Goal: Task Accomplishment & Management: Manage account settings

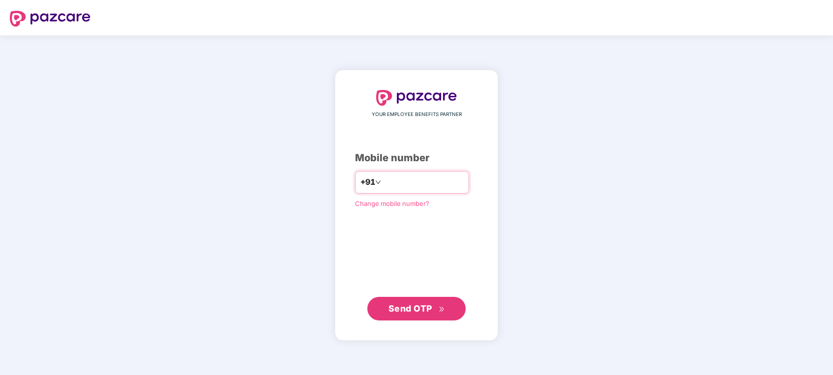
click at [394, 181] on input "number" at bounding box center [423, 183] width 81 height 16
type input "**********"
click at [386, 300] on button "Send OTP" at bounding box center [416, 308] width 98 height 24
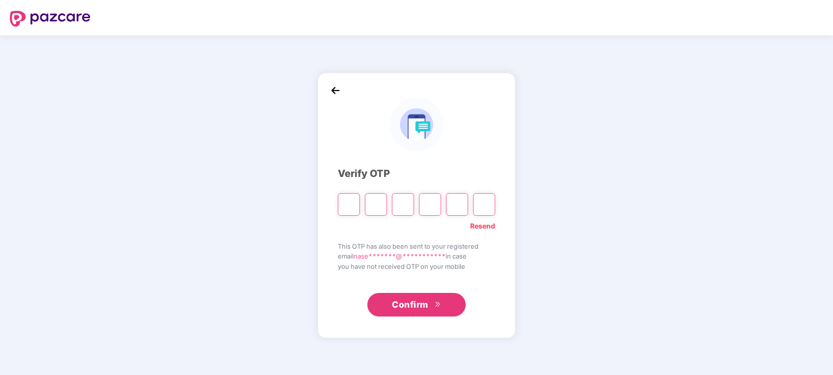
type input "*"
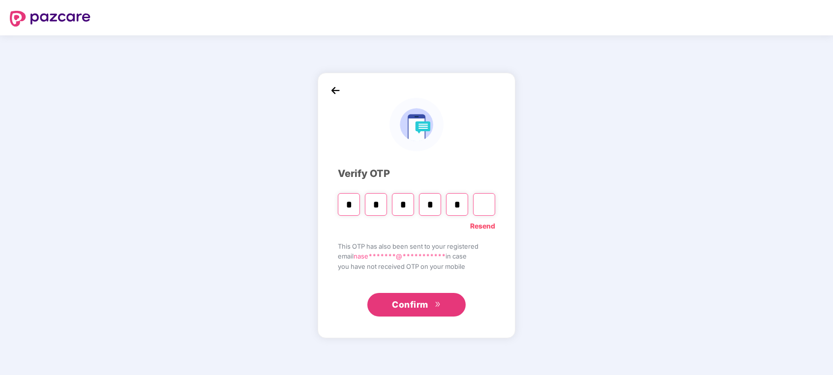
type input "*"
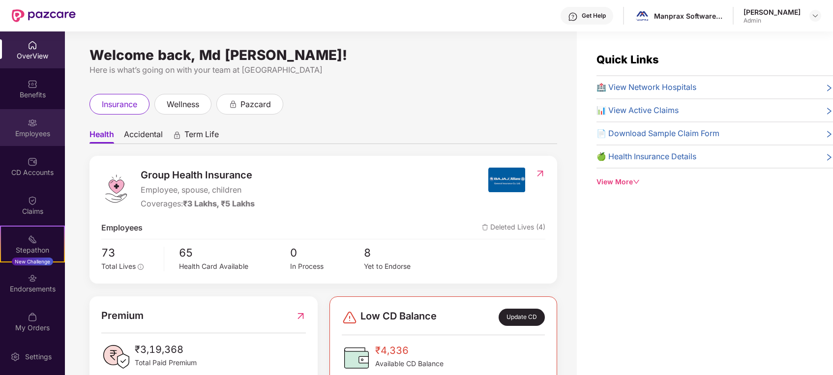
click at [19, 133] on div "Employees" at bounding box center [32, 134] width 65 height 10
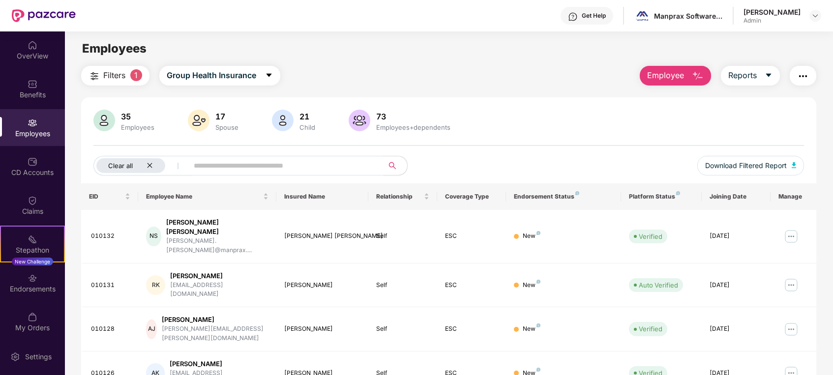
click at [151, 161] on div "Clear all" at bounding box center [130, 165] width 69 height 15
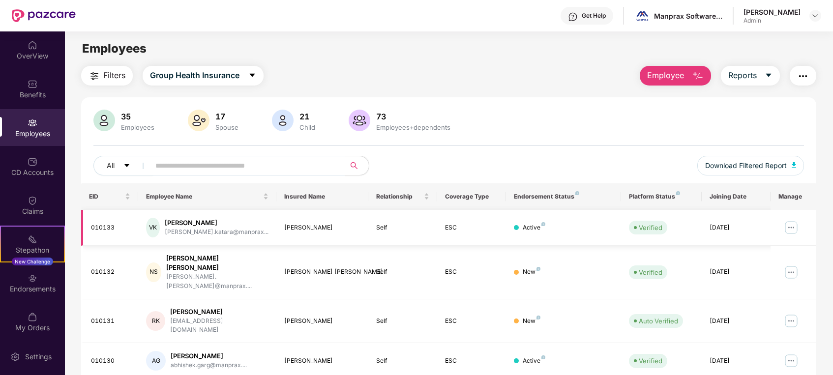
click at [744, 230] on div "[DATE]" at bounding box center [735, 227] width 53 height 9
click at [791, 220] on img at bounding box center [791, 228] width 16 height 16
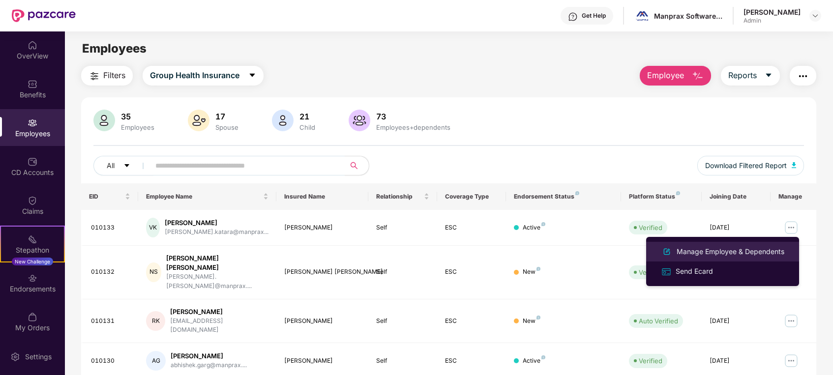
click at [715, 255] on div "Manage Employee & Dependents" at bounding box center [731, 251] width 112 height 11
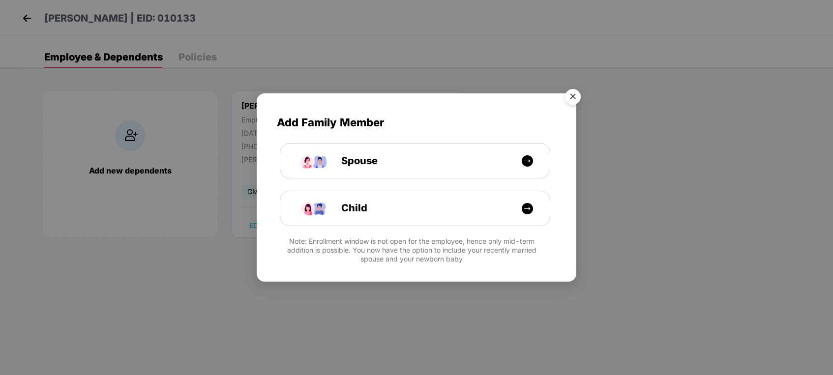
click at [576, 97] on img "Close" at bounding box center [573, 99] width 28 height 28
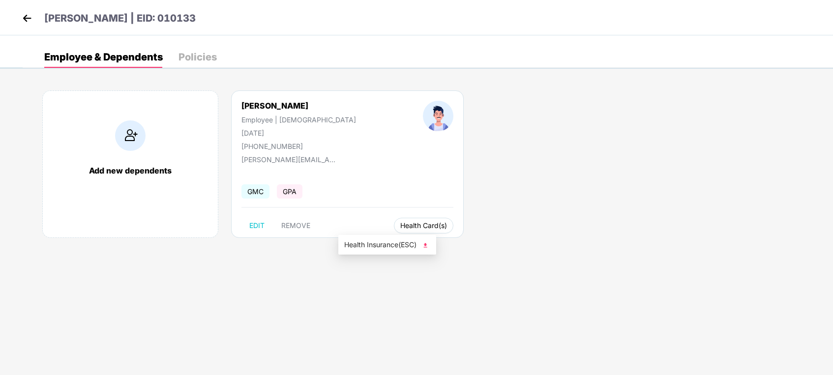
click at [400, 225] on span "Health Card(s)" at bounding box center [423, 225] width 47 height 5
